Goal: Task Accomplishment & Management: Manage account settings

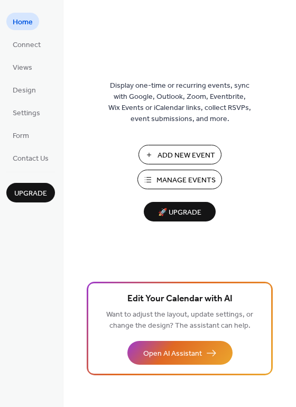
click at [177, 179] on span "Manage Events" at bounding box center [185, 180] width 59 height 11
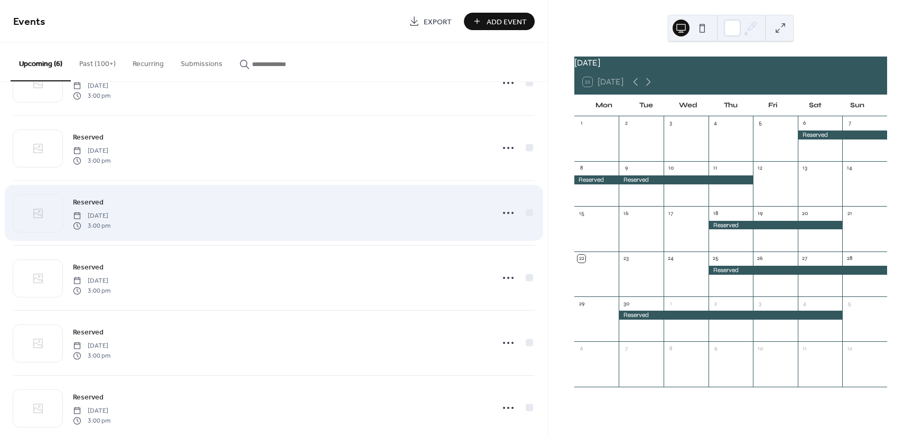
scroll to position [65, 0]
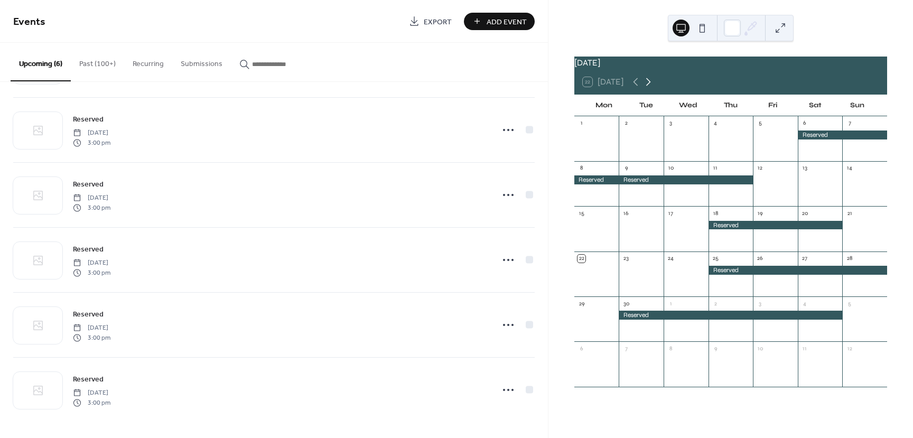
click at [648, 87] on icon at bounding box center [648, 82] width 13 height 13
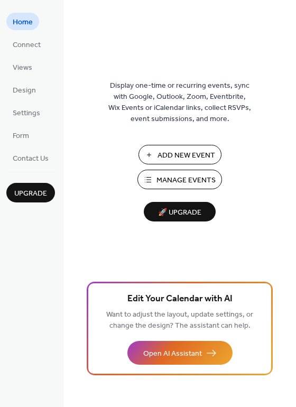
click at [164, 175] on span "Manage Events" at bounding box center [185, 180] width 59 height 11
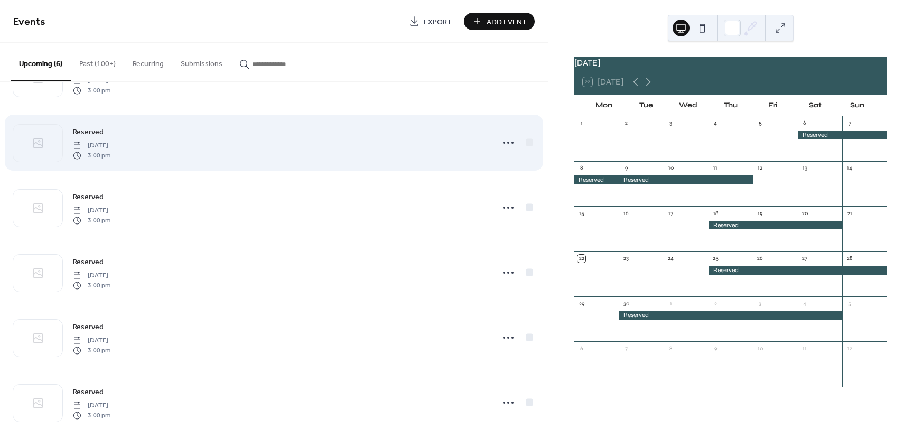
scroll to position [53, 0]
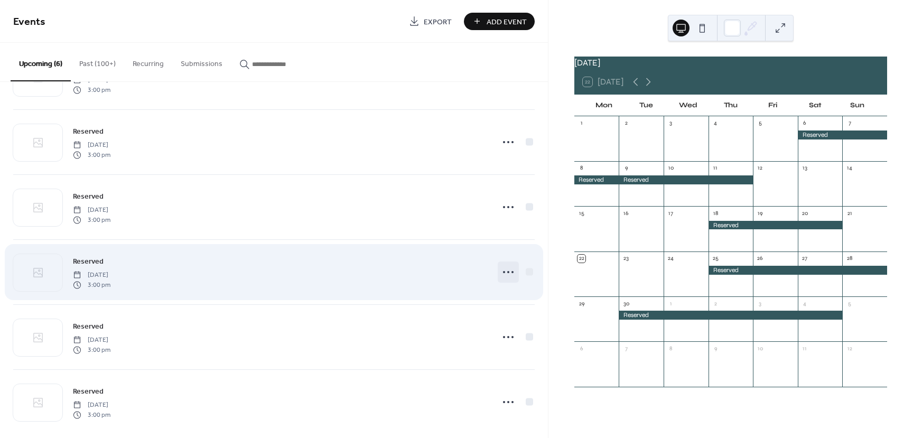
click at [500, 272] on icon at bounding box center [508, 272] width 17 height 17
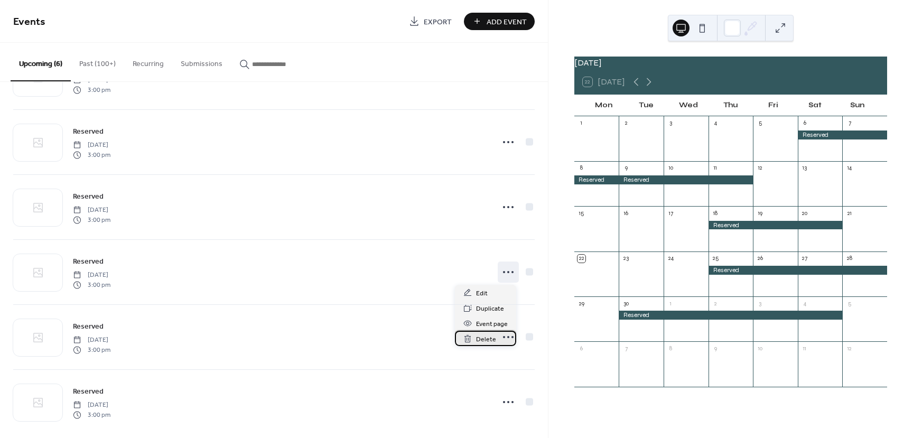
click at [489, 344] on span "Delete" at bounding box center [486, 339] width 20 height 11
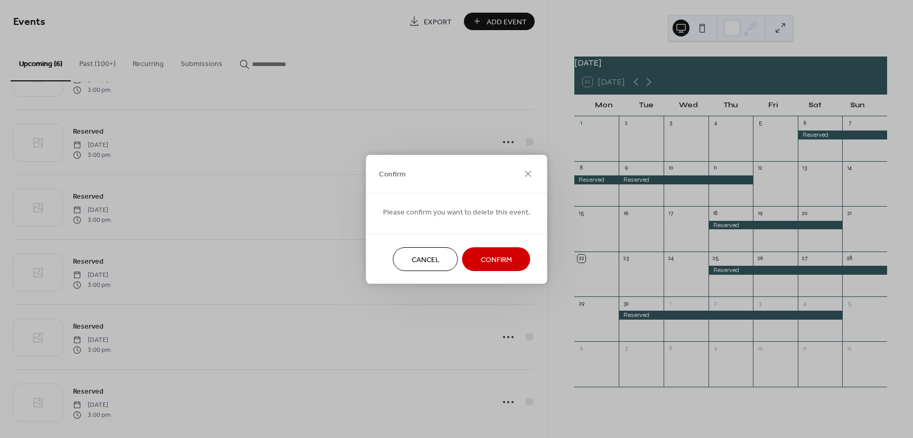
click at [500, 251] on button "Confirm" at bounding box center [497, 259] width 68 height 24
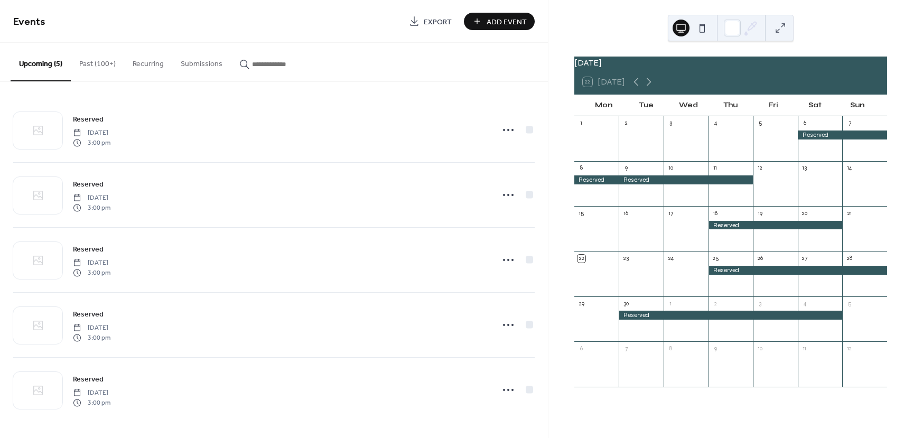
scroll to position [0, 0]
